Goal: Task Accomplishment & Management: Contribute content

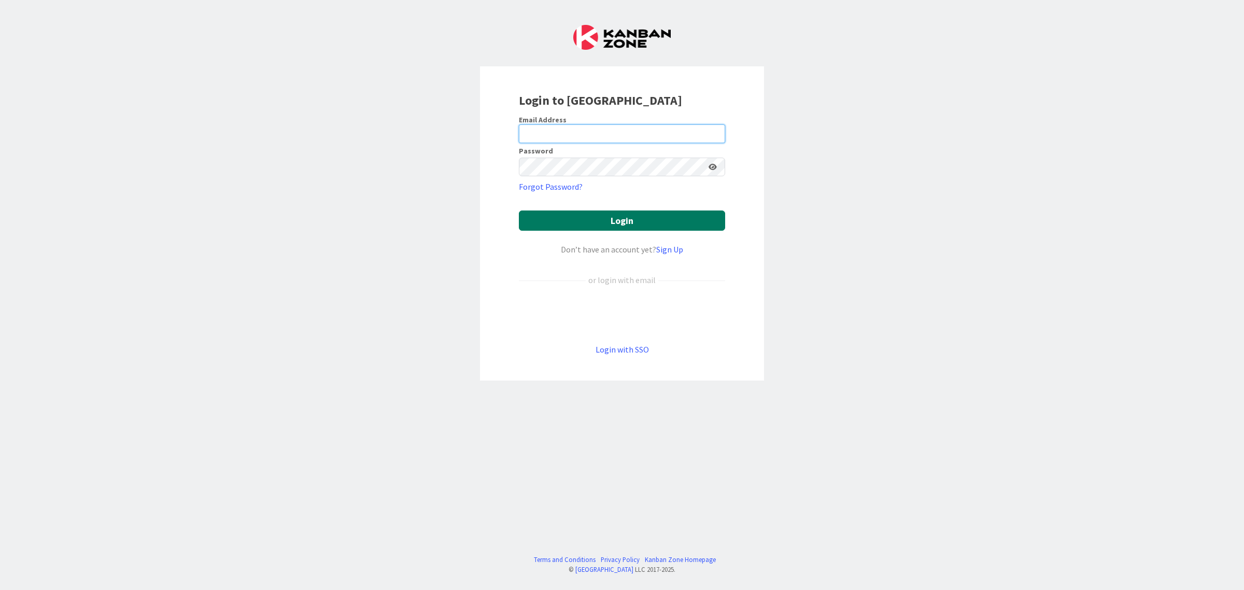
type input "[EMAIL_ADDRESS][DOMAIN_NAME]"
click at [634, 229] on button "Login" at bounding box center [622, 220] width 206 height 20
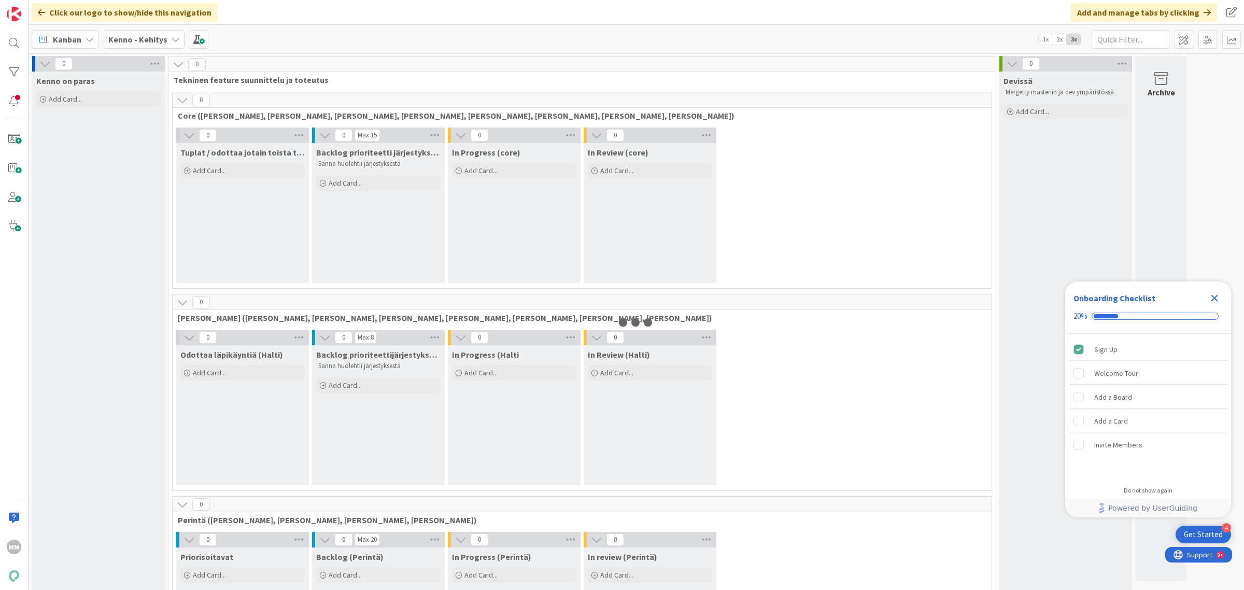
click at [160, 35] on b "Kenno - Kehitys" at bounding box center [137, 39] width 59 height 10
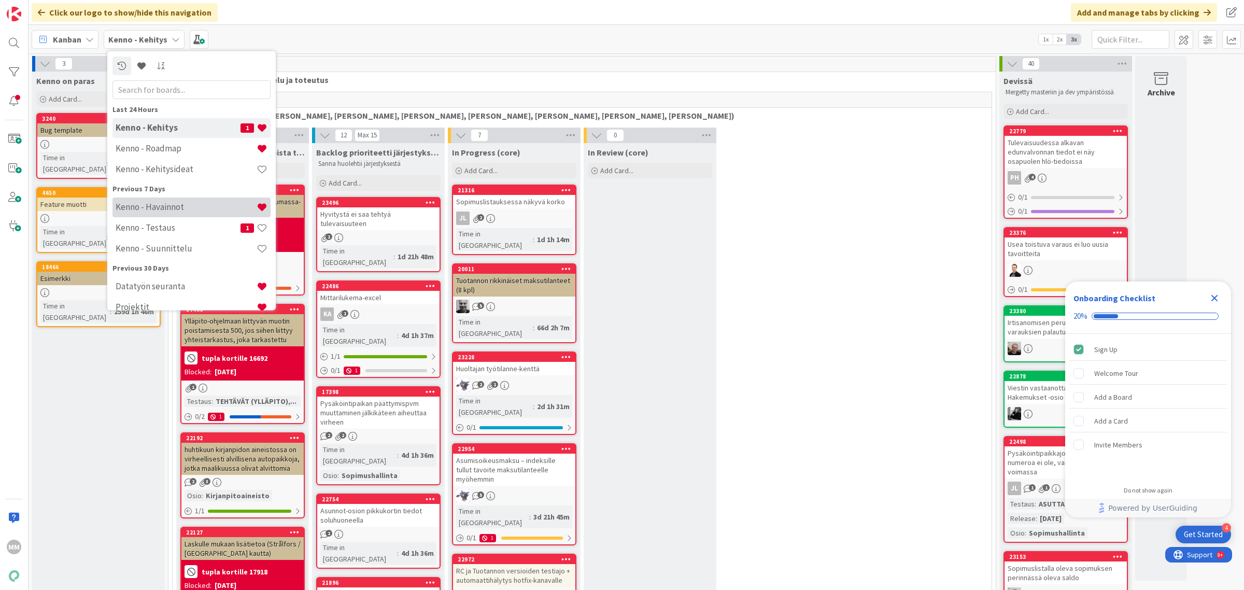
click at [181, 202] on h4 "Kenno - Havainnot" at bounding box center [186, 207] width 141 height 10
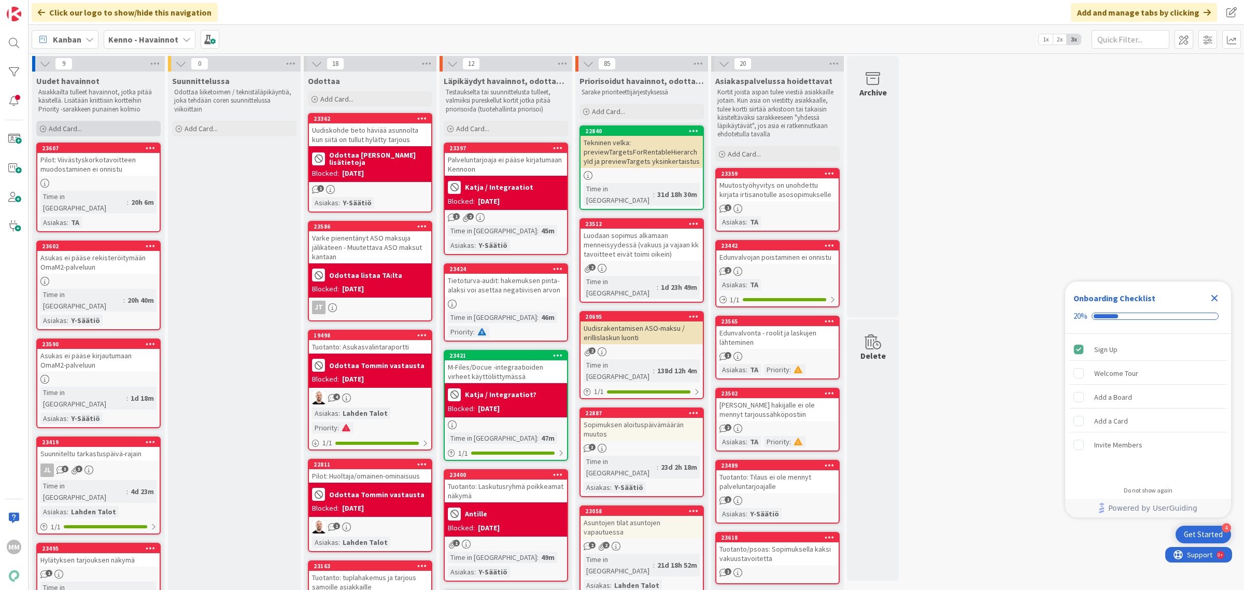
click at [81, 128] on span "Add Card..." at bounding box center [65, 128] width 33 height 9
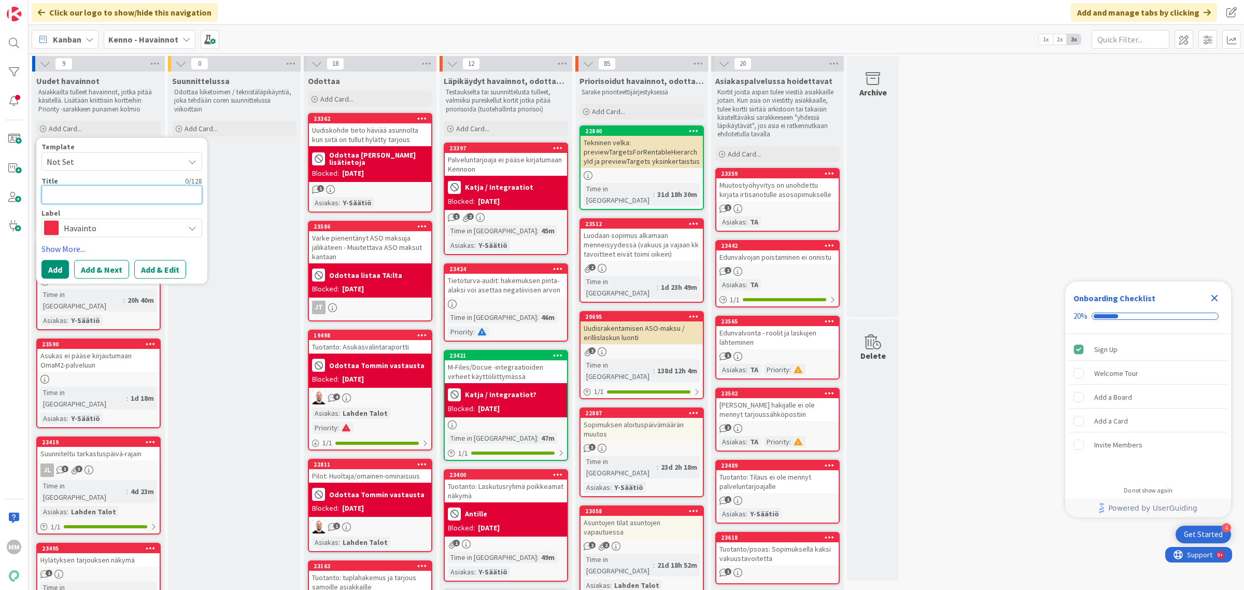
click at [95, 200] on textarea at bounding box center [121, 194] width 161 height 19
type textarea "x"
type textarea "P"
type textarea "x"
type textarea "PS"
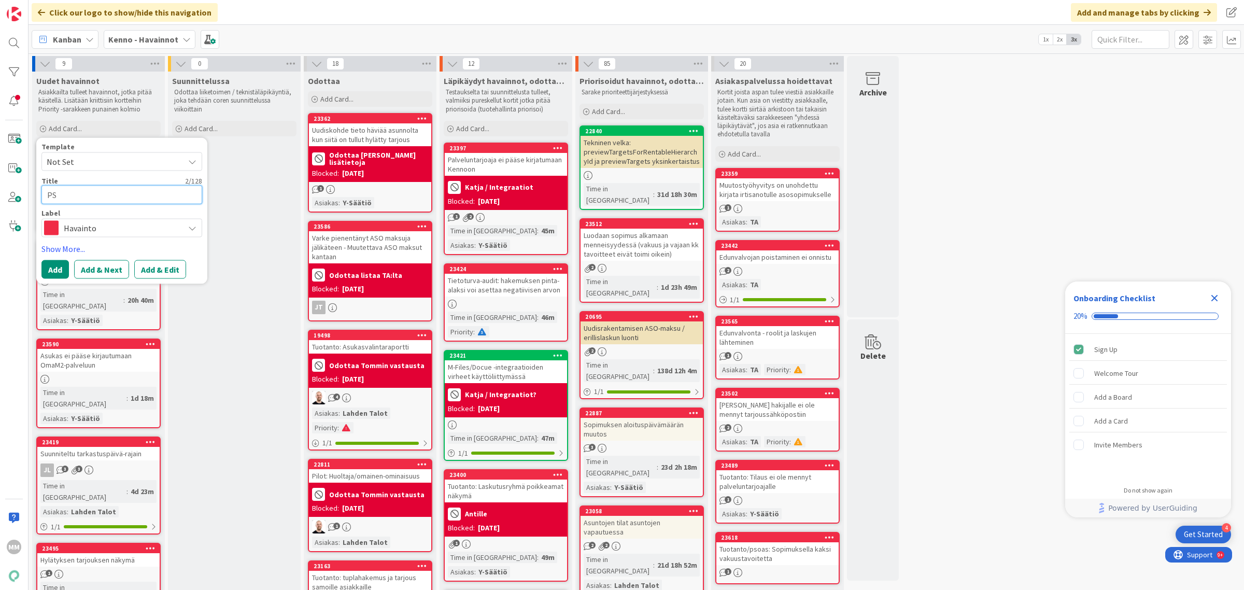
type textarea "x"
type textarea "PSO"
type textarea "x"
type textarea "PSOA"
type textarea "x"
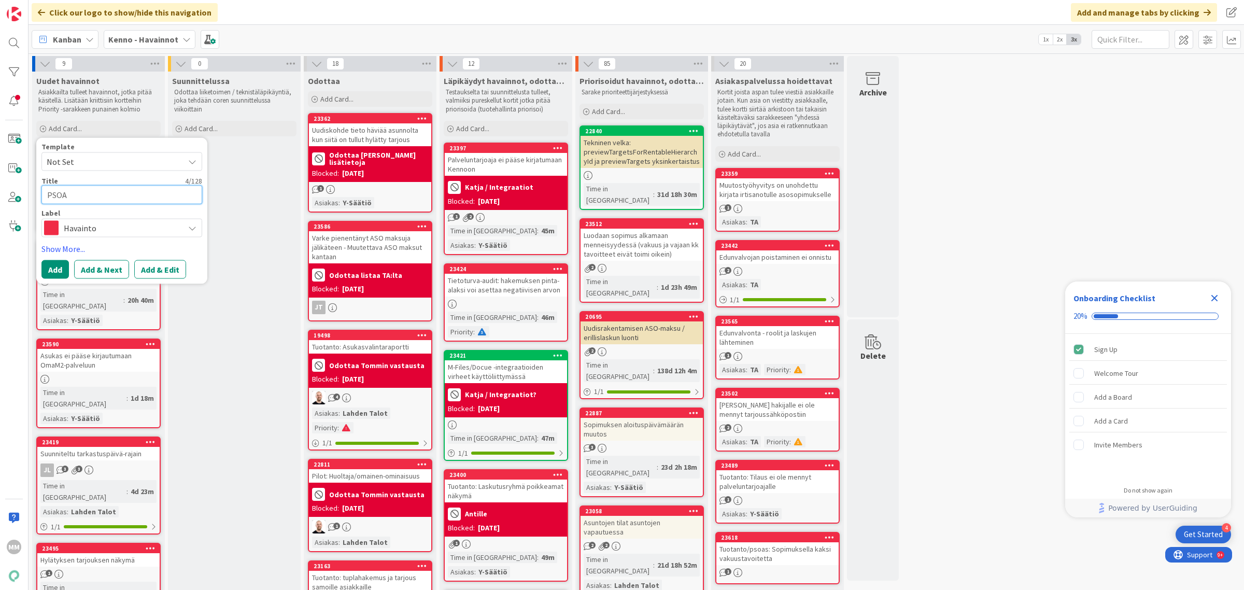
type textarea "PSOAS"
type textarea "x"
type textarea "PSOAS"
type textarea "x"
type textarea "PSOAS -"
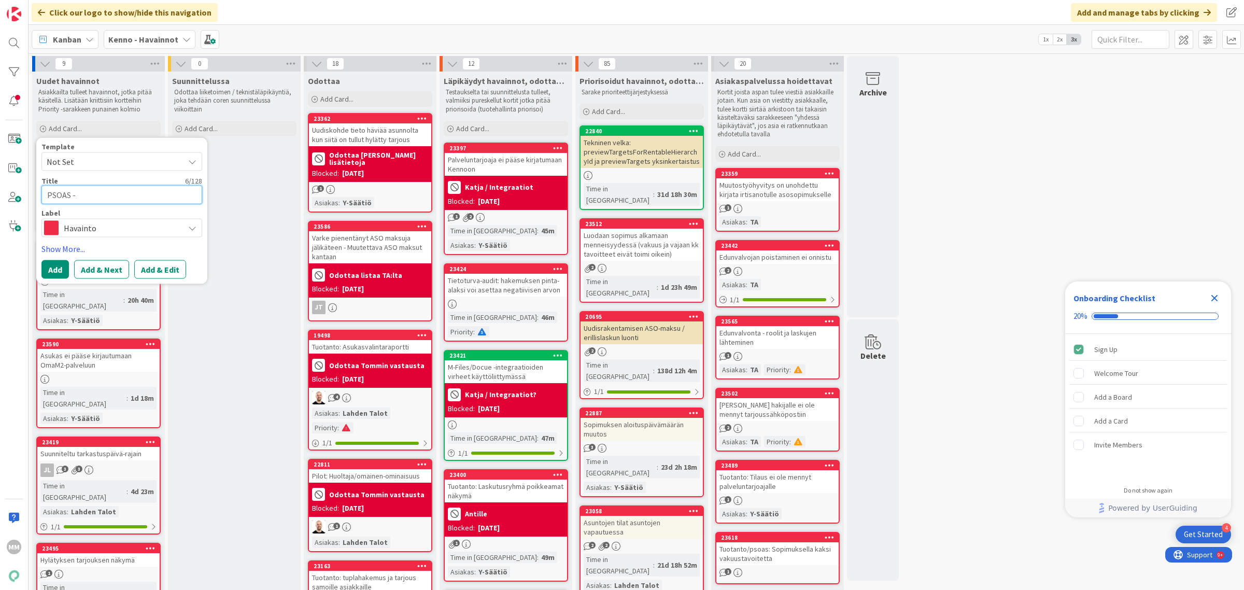
type textarea "x"
type textarea "PSOAS -"
type textarea "x"
type textarea "PSOAS - t"
type textarea "x"
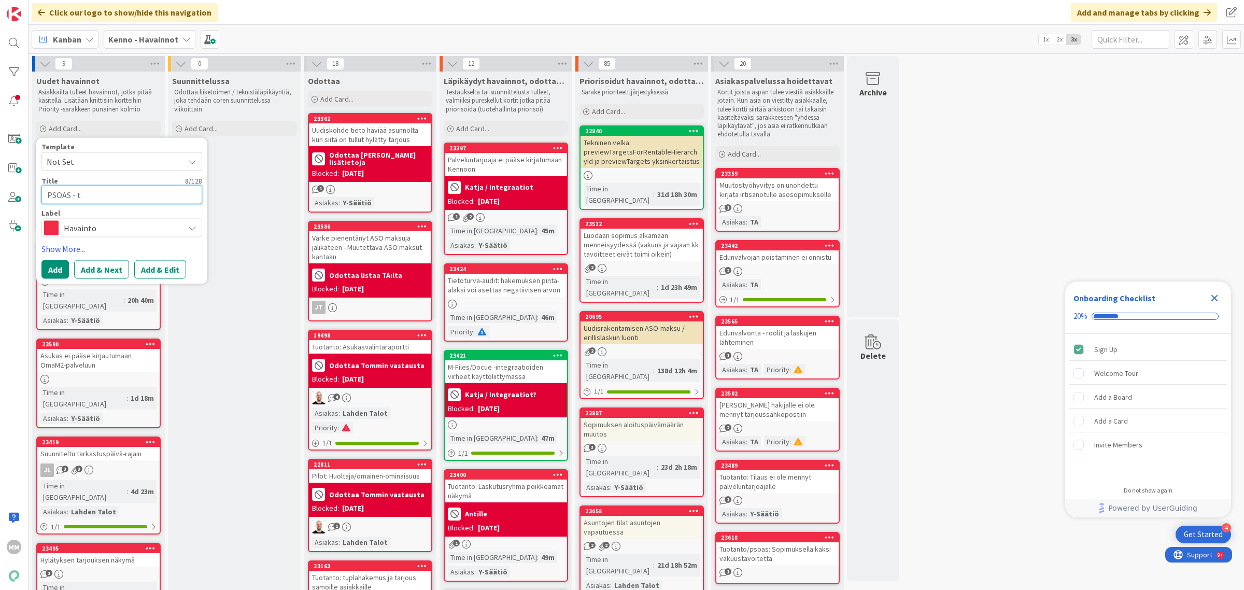
type textarea "PSOAS - tu"
type textarea "x"
type textarea "PSOAS - tut"
type textarea "x"
type textarea "PSOAS - tuta"
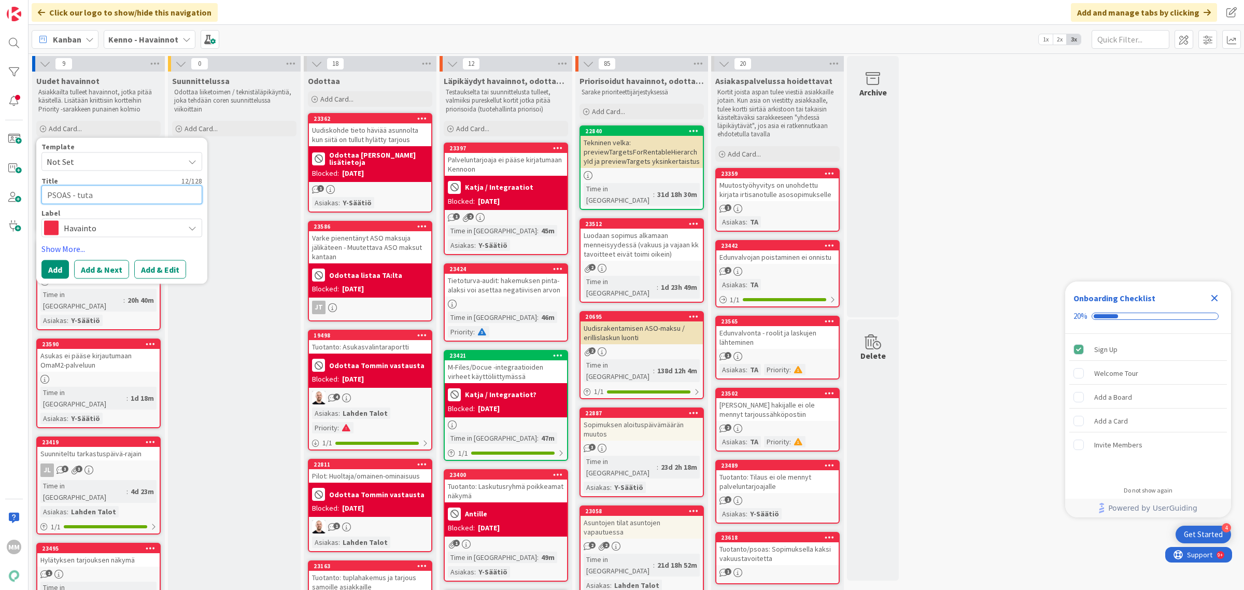
type textarea "x"
type textarea "PSOAS - tut"
type textarea "x"
type textarea "PSOAS - tu"
type textarea "x"
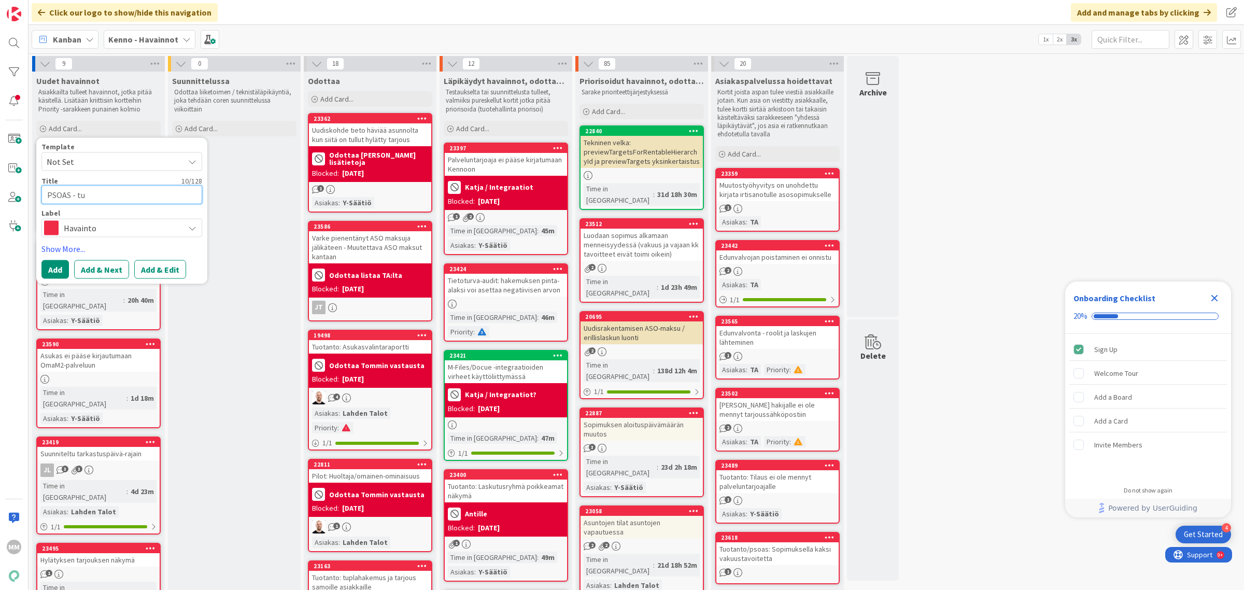
type textarea "PSOAS - tuo"
type textarea "x"
type textarea "PSOAS - tuot"
type textarea "x"
type textarea "PSOAS - tuota"
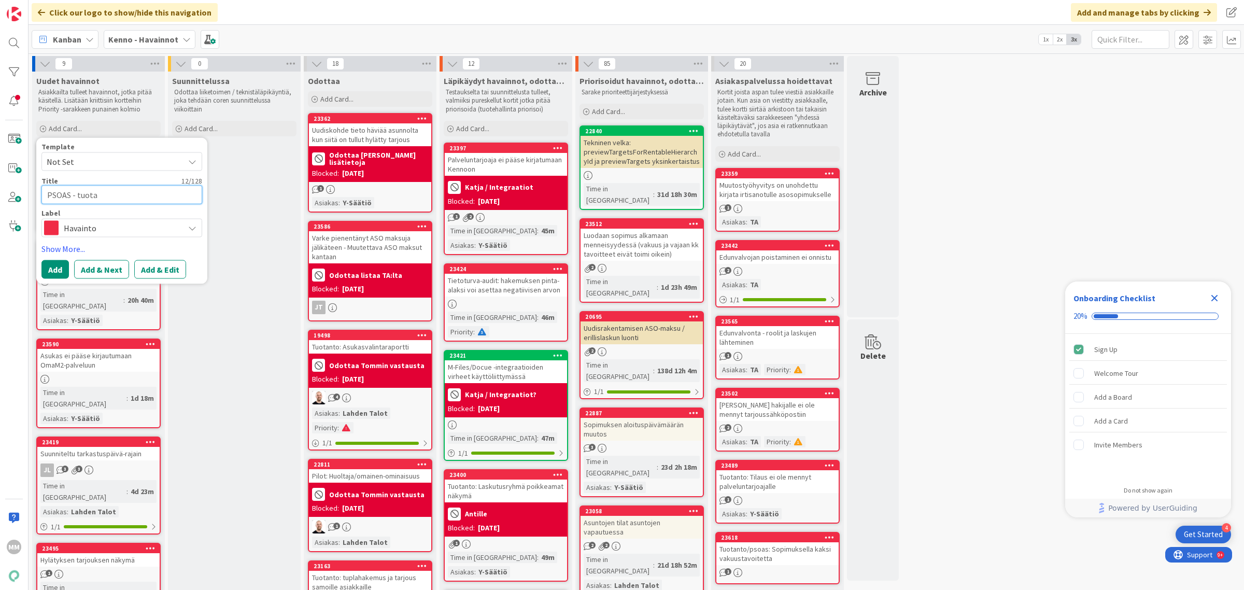
type textarea "x"
type textarea "PSOAS - tuotan"
type textarea "x"
type textarea "PSOAS - tuotant"
type textarea "x"
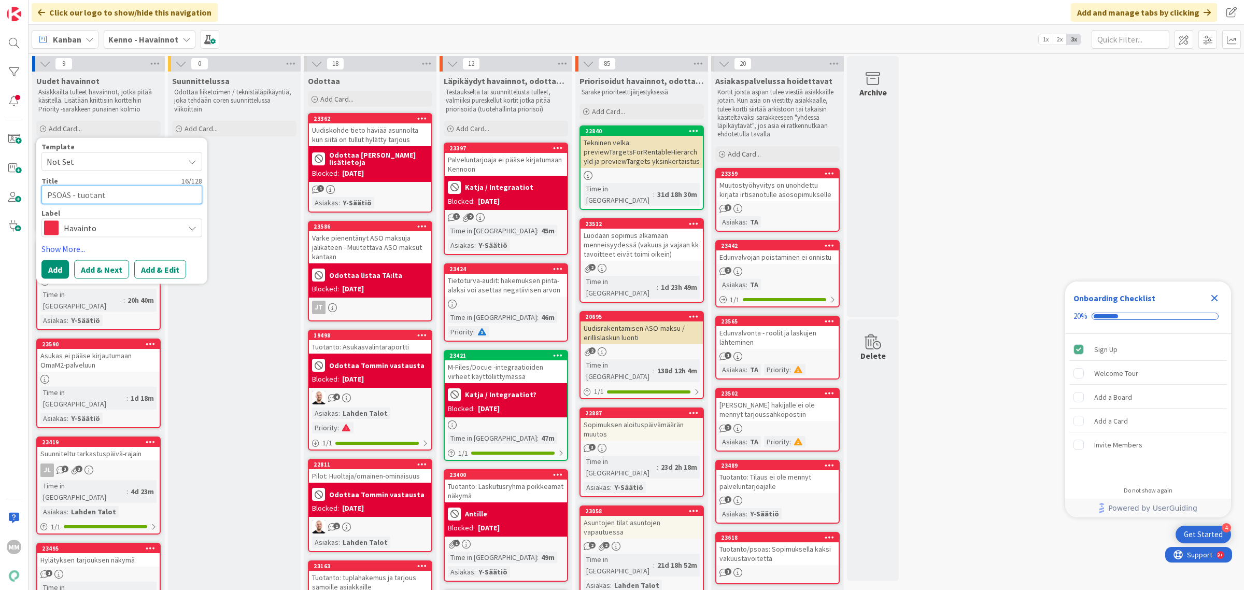
type textarea "PSOAS - tuotanto"
type textarea "x"
type textarea "PSOAS - tuotanto"
type textarea "x"
type textarea "PSOAS - tuotanto s"
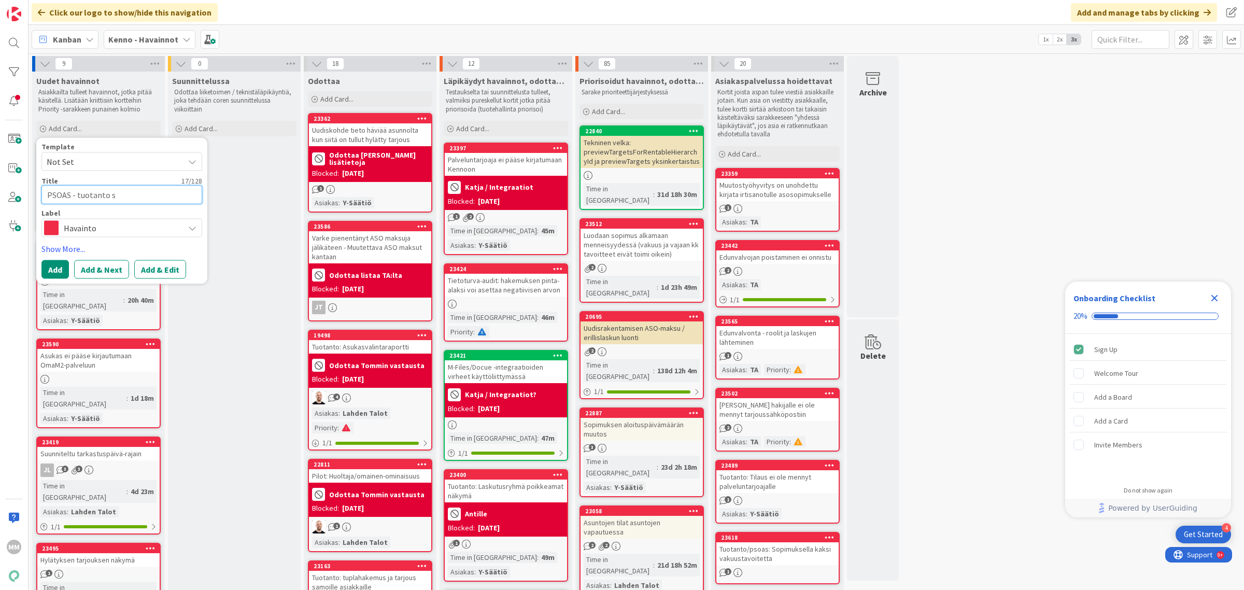
type textarea "x"
type textarea "PSOAS - tuotanto so"
type textarea "x"
type textarea "PSOAS - tuotanto sop"
type textarea "x"
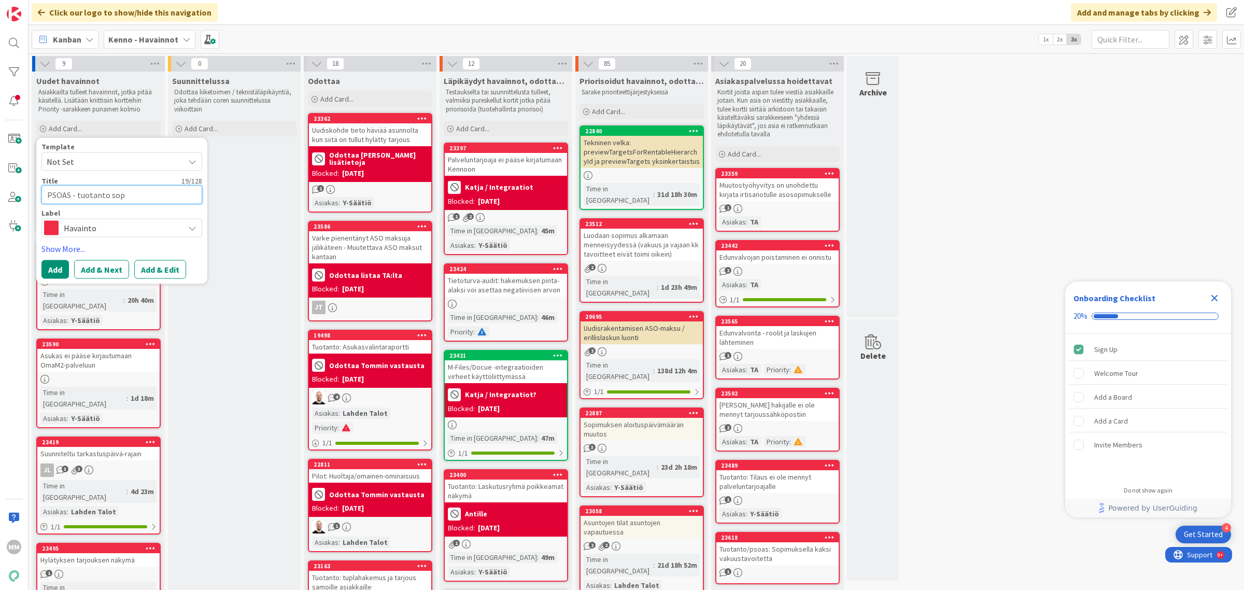
type textarea "PSOAS - tuotanto sopi"
type textarea "x"
type textarea "PSOAS - tuotanto sopim"
type textarea "x"
type textarea "PSOAS - tuotanto sopimu"
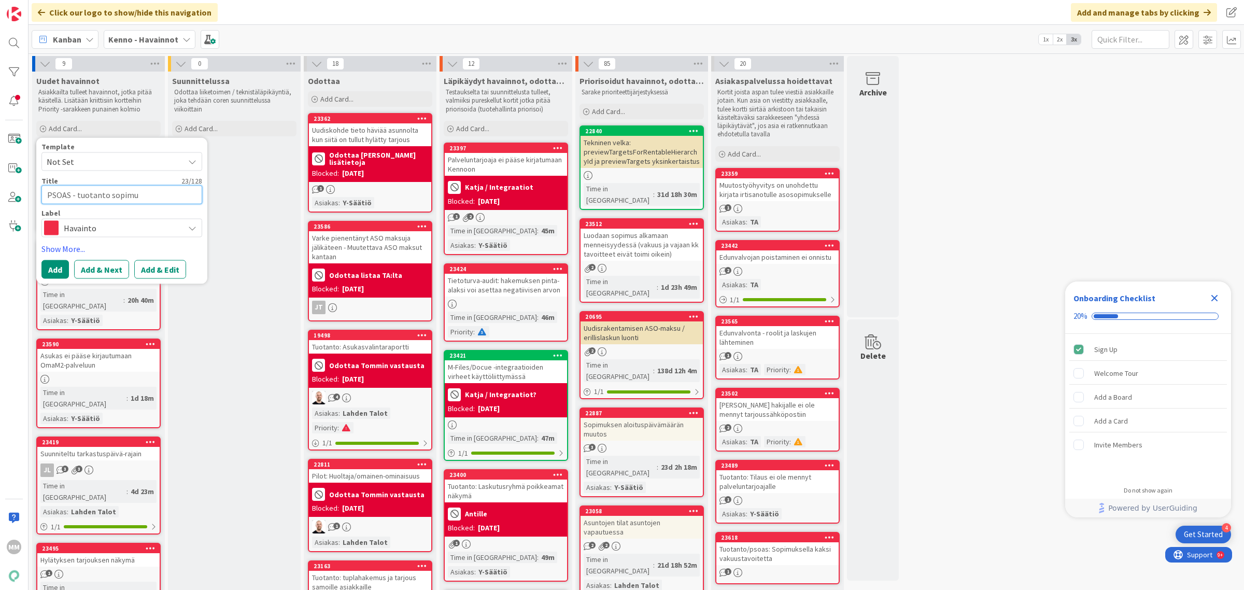
type textarea "x"
type textarea "PSOAS - tuotanto sopimus"
type textarea "x"
type textarea "PSOAS - tuotanto sopimus"
type textarea "x"
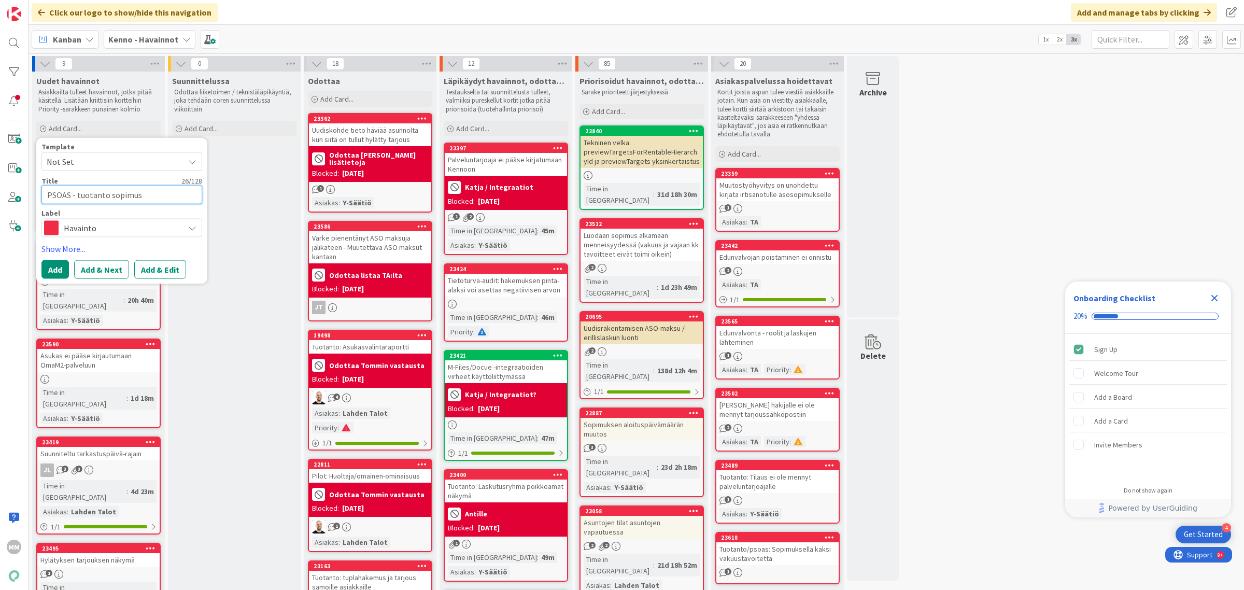
type textarea "PSOAS - tuotanto sopimus e"
type textarea "x"
type textarea "PSOAS - tuotanto sopimus ei"
type textarea "x"
type textarea "PSOAS - tuotanto sopimus ei au"
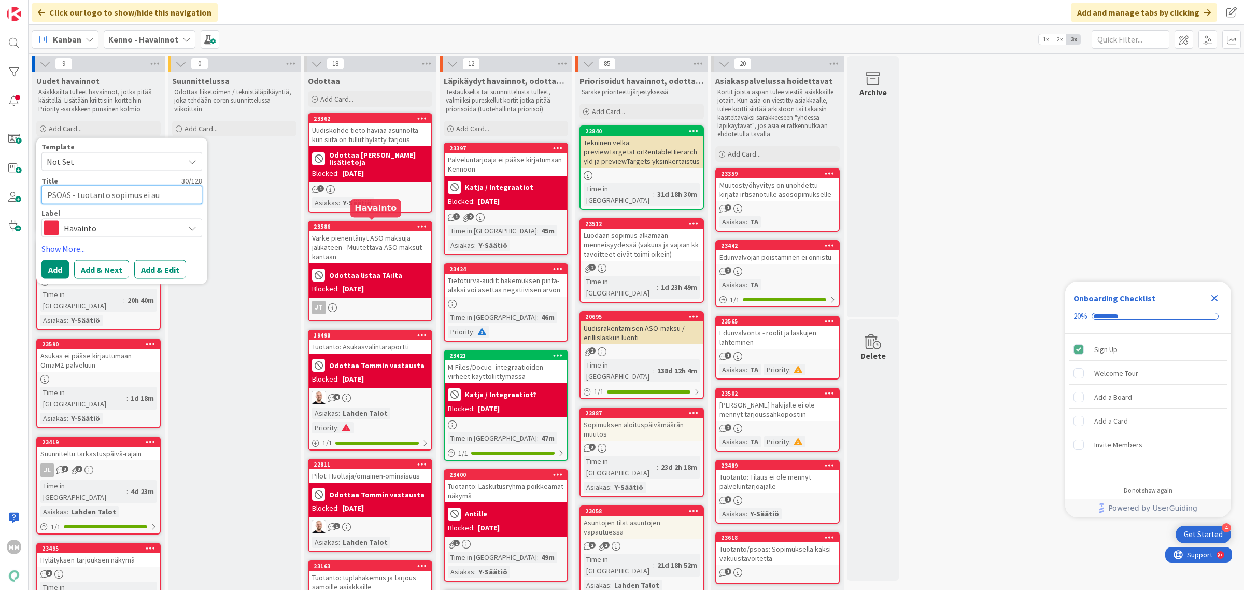
type textarea "x"
type textarea "PSOAS - tuotanto sopimus ei auke"
type textarea "x"
type textarea "PSOAS - tuotanto sopimus ei aukea"
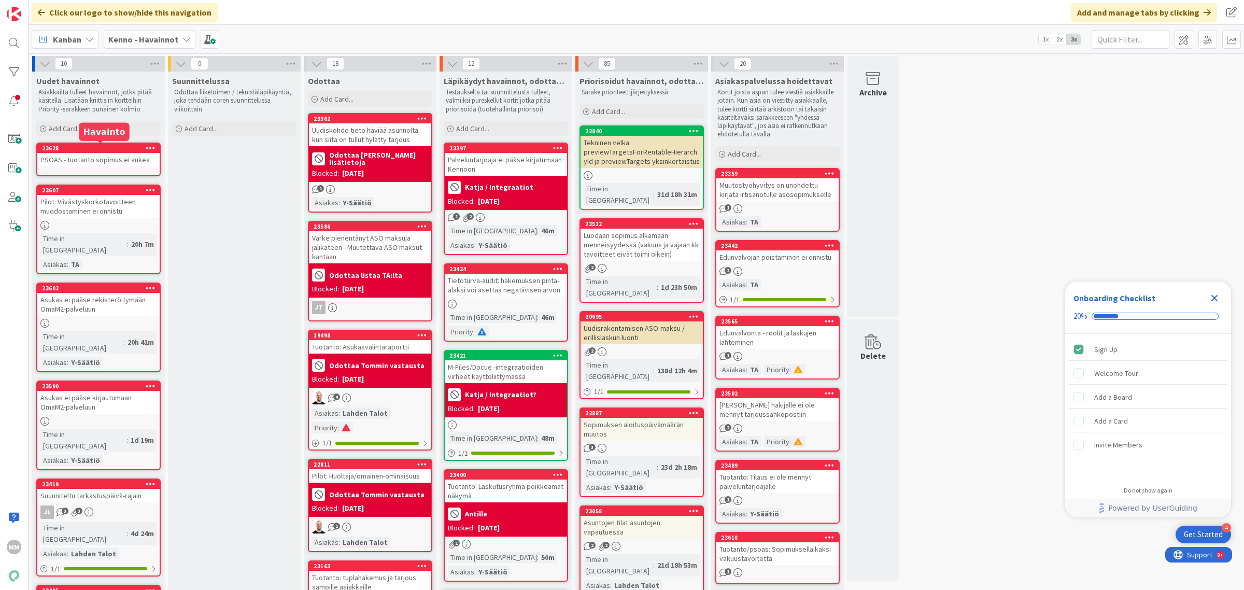
click at [100, 151] on div "23628" at bounding box center [101, 148] width 118 height 7
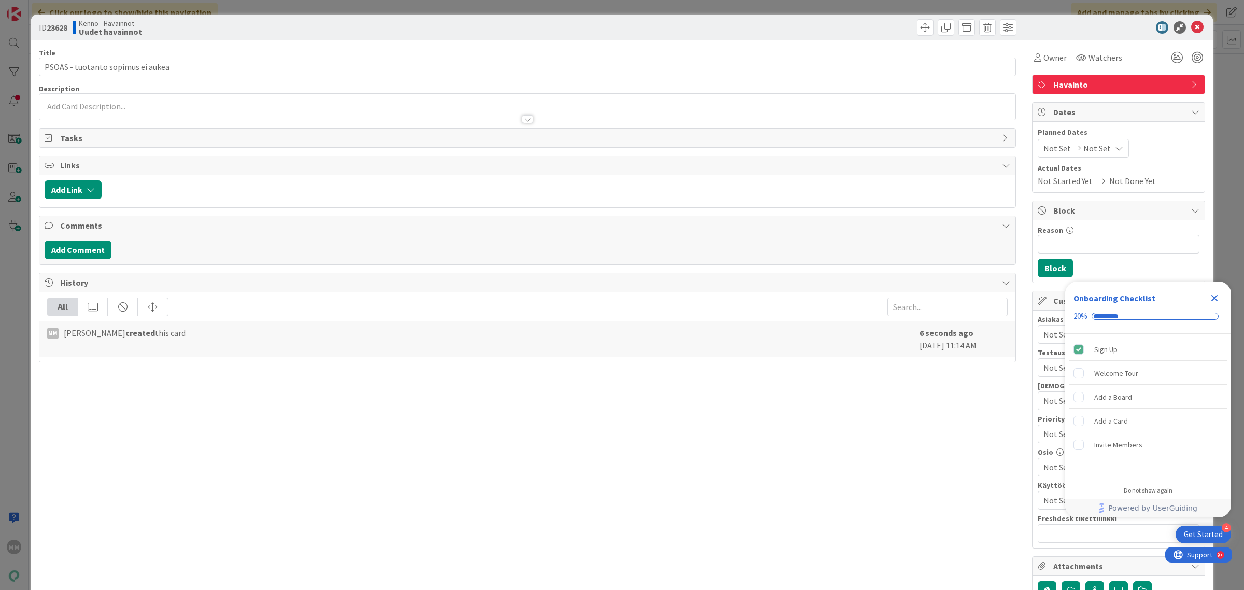
click at [149, 111] on div at bounding box center [527, 114] width 976 height 11
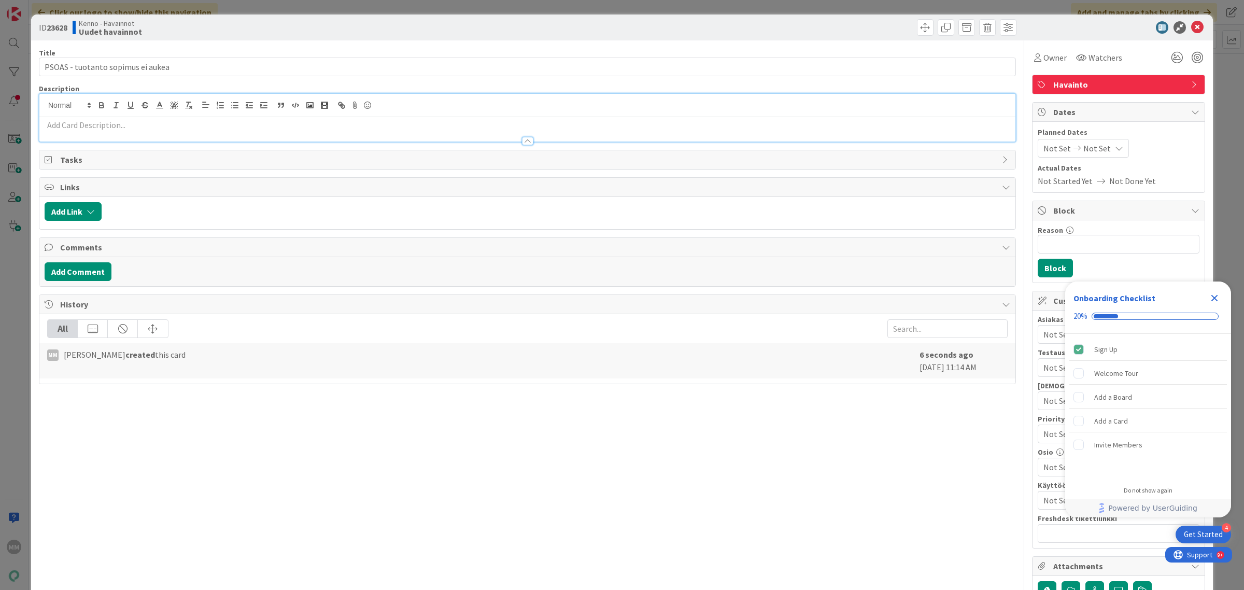
click at [151, 134] on div at bounding box center [527, 136] width 976 height 11
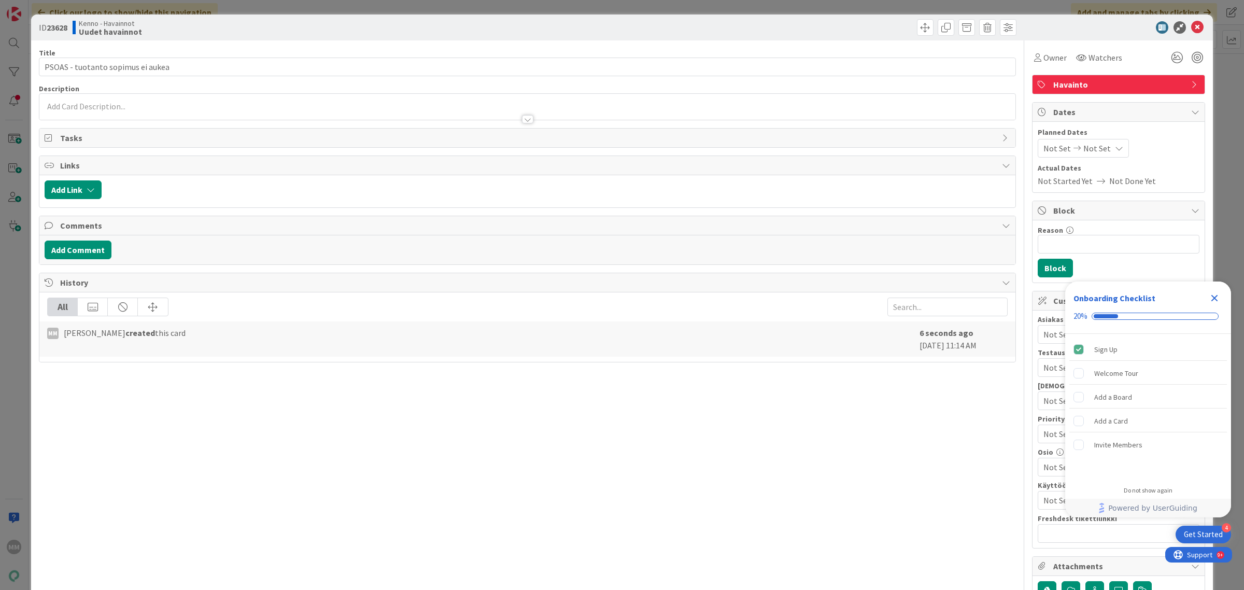
click at [103, 110] on div at bounding box center [527, 114] width 976 height 11
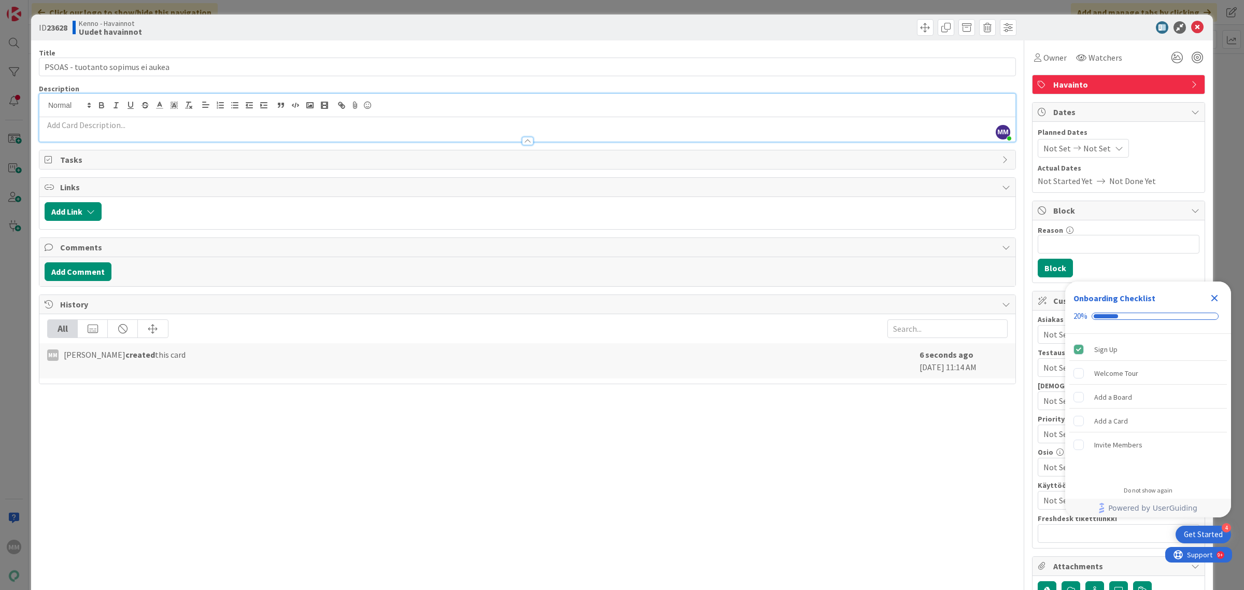
click at [79, 127] on p at bounding box center [528, 125] width 966 height 12
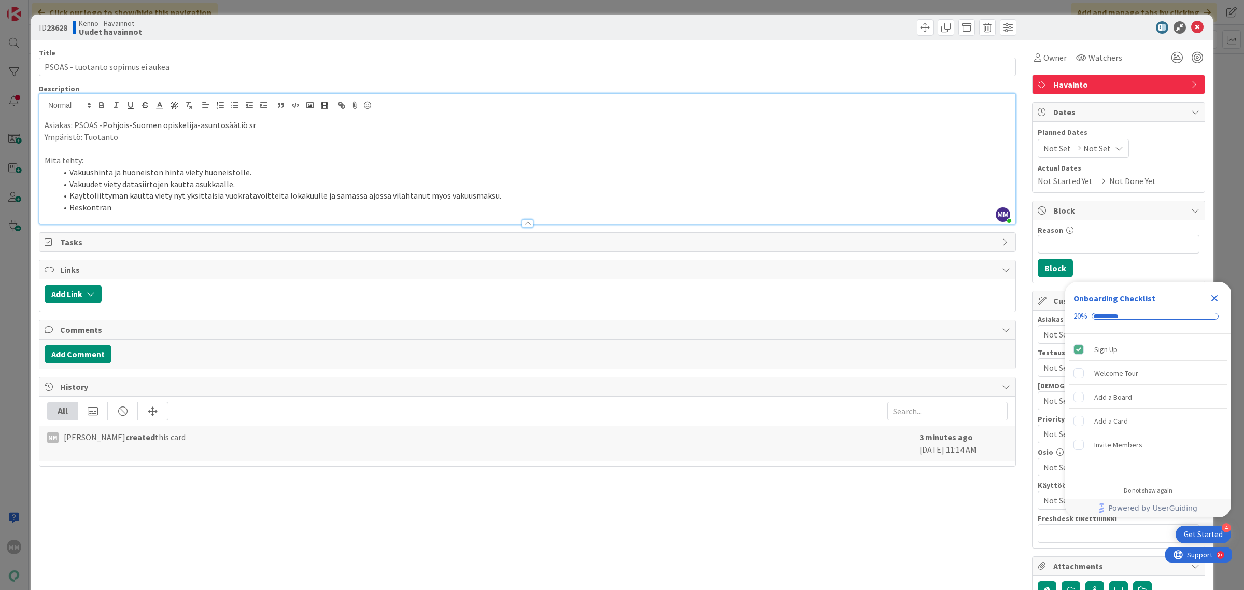
click at [203, 206] on li "Reskontran" at bounding box center [533, 208] width 953 height 12
click at [236, 200] on li "Käyttöliittymän kautta viety nyt yksittäisiä vuokratavoitteita lokakuulle ja sa…" at bounding box center [533, 196] width 953 height 12
click at [236, 213] on div at bounding box center [527, 218] width 976 height 11
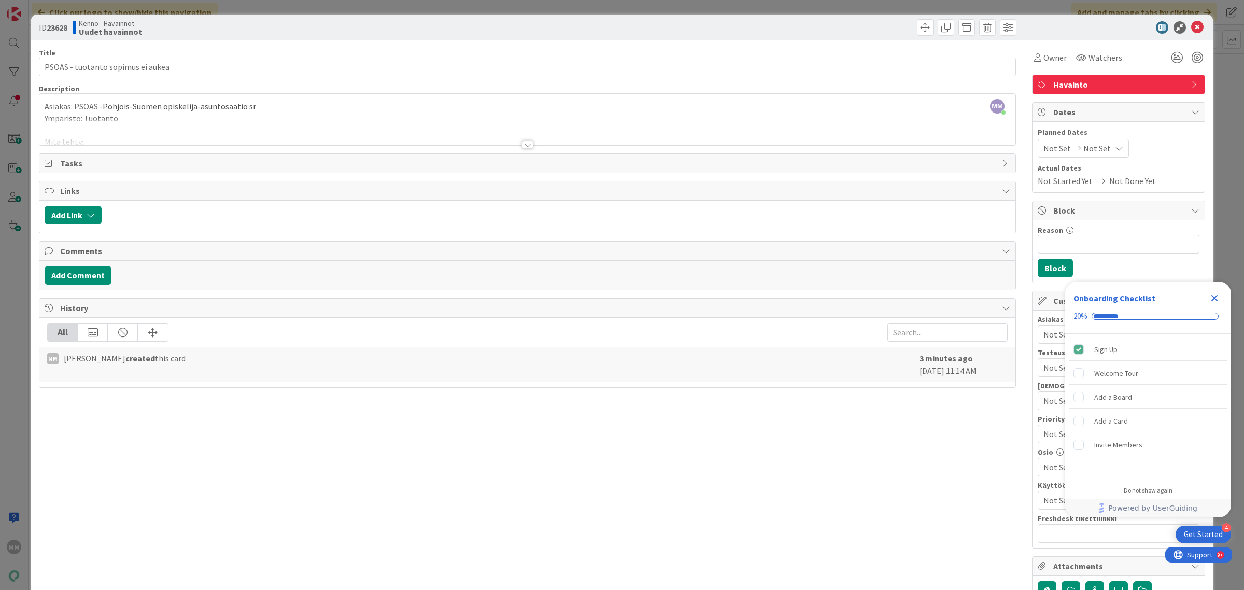
click at [198, 134] on div at bounding box center [527, 132] width 976 height 26
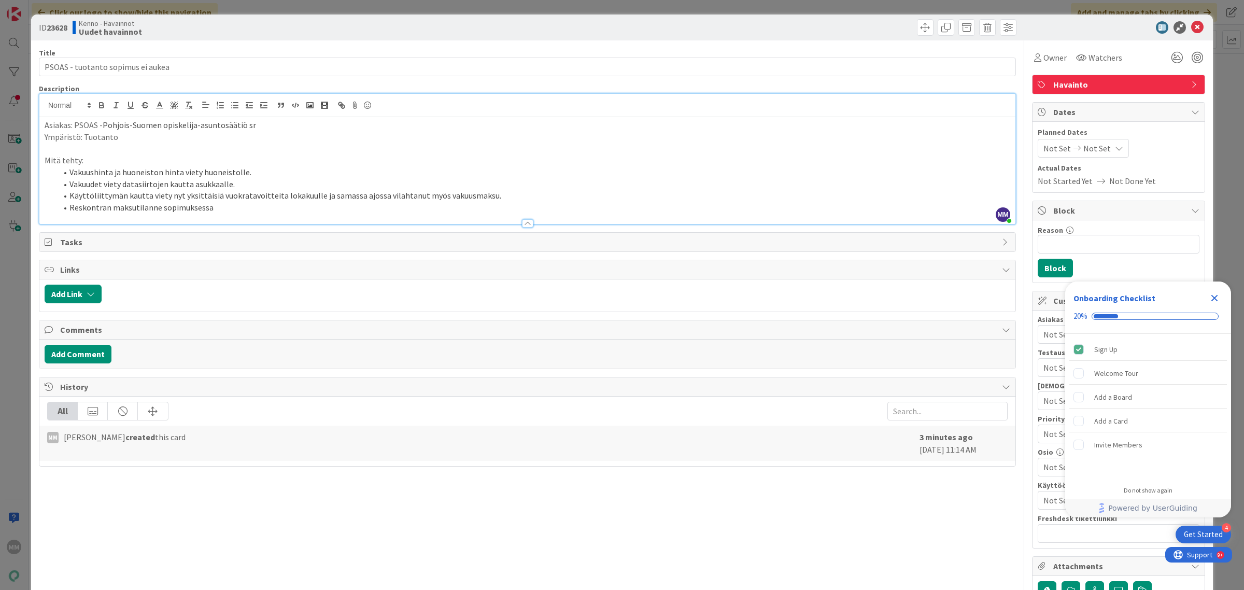
click at [231, 210] on li "Reskontran maksutilanne sopimuksessa" at bounding box center [533, 208] width 953 height 12
click at [579, 275] on span "Links" at bounding box center [528, 269] width 937 height 12
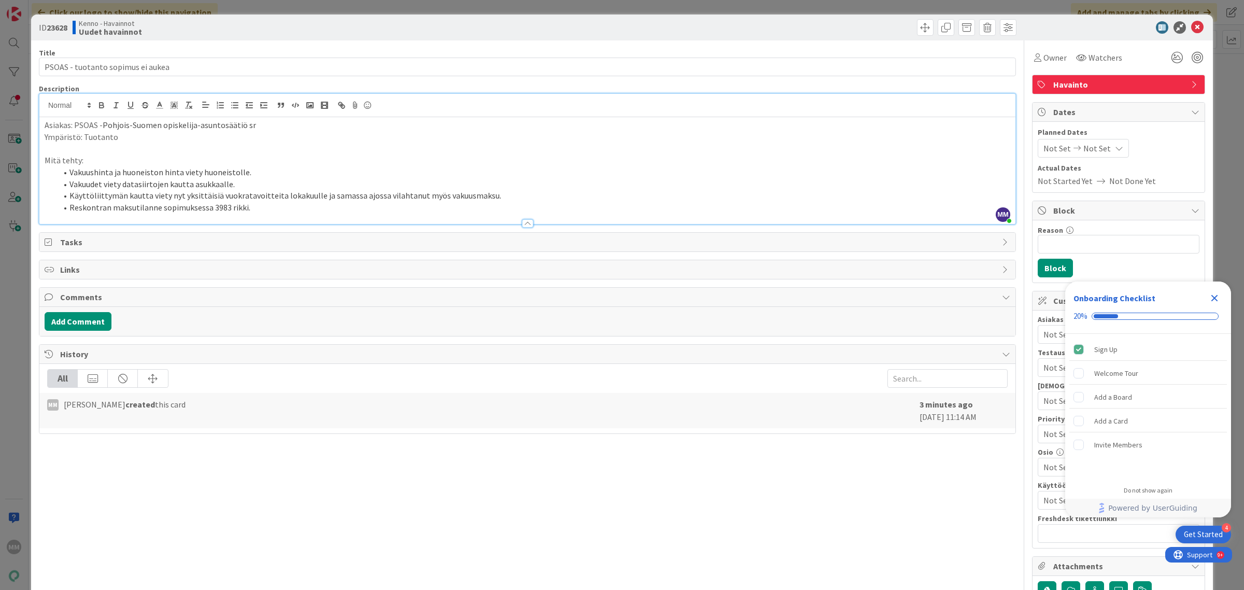
click at [288, 206] on li "Reskontran maksutilanne sopimuksessa 3983 rikki." at bounding box center [533, 208] width 953 height 12
click at [250, 172] on li "Vakuushinta ja huoneiston hinta viety huoneistolle." at bounding box center [533, 172] width 953 height 12
click at [249, 185] on li "Vakuudet viety datasiirtojen kautta asukkaalle." at bounding box center [533, 184] width 953 height 12
click at [102, 200] on li "Käyttöliittymän kautta viety nyt yksittäisiä vuokratavoitteita lokakuulle ja sa…" at bounding box center [533, 196] width 953 height 12
click at [494, 195] on li "Käyttöliittymän kautta viety nyt yksittäisiä vuokratavoitteita lokakuulle ja sa…" at bounding box center [533, 196] width 953 height 12
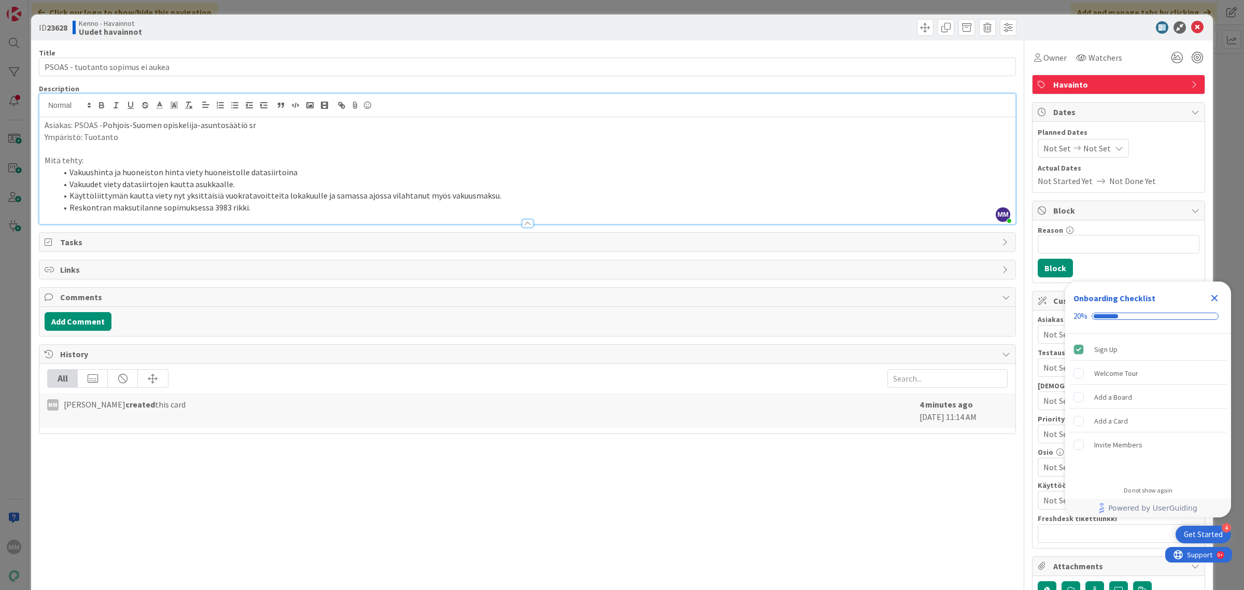
click at [431, 198] on li "Käyttöliittymän kautta viety nyt yksittäisiä vuokratavoitteita lokakuulle ja sa…" at bounding box center [533, 196] width 953 height 12
click at [432, 198] on li "Käyttöliittymän kautta viety nyt yksittäisiä vuokratavoitteita lokakuulle ja sa…" at bounding box center [533, 196] width 953 height 12
click at [428, 193] on li "Käyttöliittymän kautta viety nyt yksittäisiä vuokratavoitteita lokakuulle ja sa…" at bounding box center [533, 196] width 953 height 12
click at [511, 199] on li "Käyttöliittymän kautta viety nyt yksittäisiä vuokratavoitteita lokakuulle ja sa…" at bounding box center [533, 196] width 953 height 12
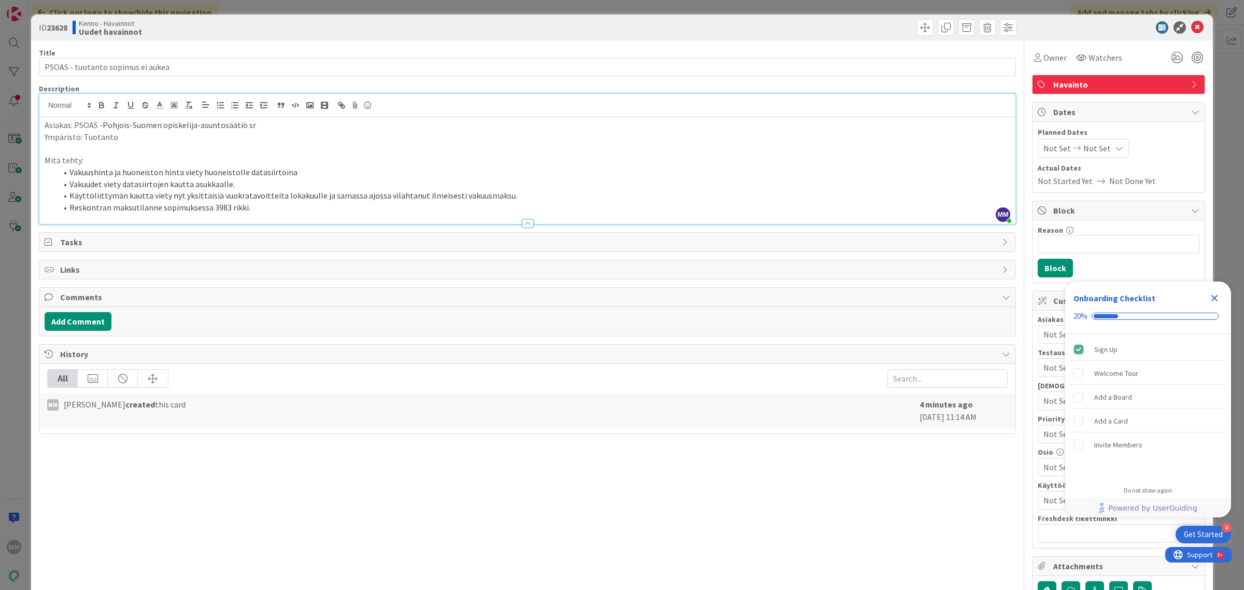
click at [258, 208] on li "Reskontran maksutilanne sopimuksessa 3983 rikki." at bounding box center [533, 208] width 953 height 12
click at [61, 159] on p "Mitä tehty:" at bounding box center [528, 161] width 966 height 12
click at [148, 149] on p at bounding box center [528, 149] width 966 height 12
click at [504, 200] on li "Käyttöliittymän kautta viety nyt yksittäisiä vuokratavoitteita lokakuulle ja sa…" at bounding box center [533, 196] width 953 height 12
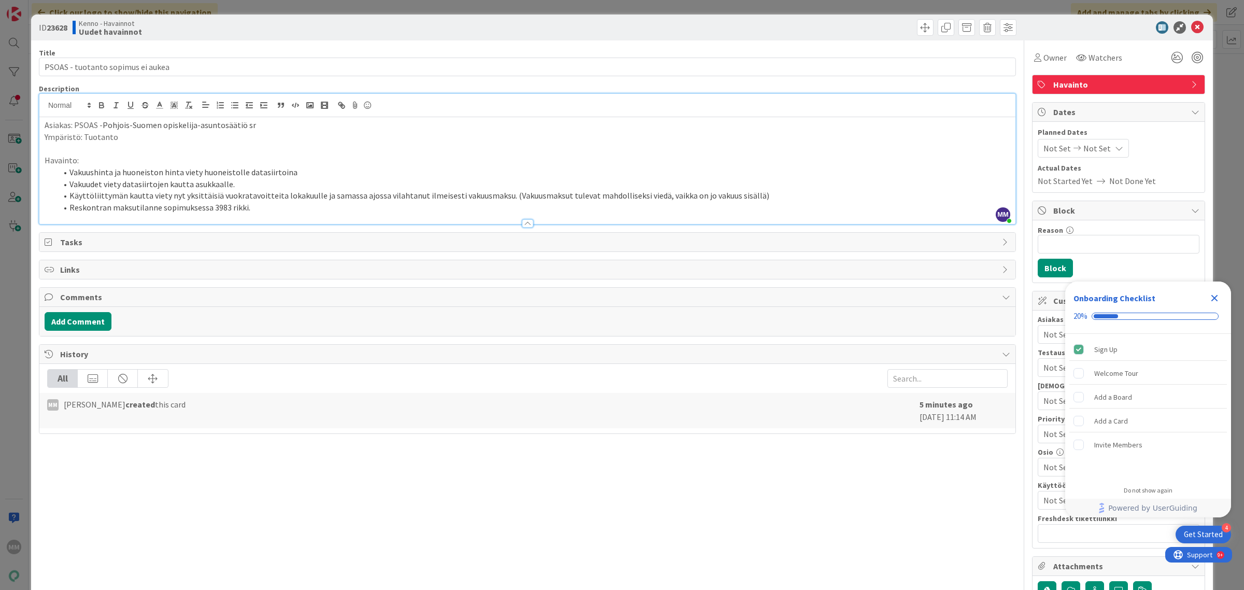
click at [304, 202] on li "Reskontran maksutilanne sopimuksessa 3983 rikki." at bounding box center [533, 208] width 953 height 12
click at [253, 209] on li "Reskontran maksutilanne sopimuksessa 3983 rikki." at bounding box center [533, 208] width 953 height 12
